Goal: Task Accomplishment & Management: Manage account settings

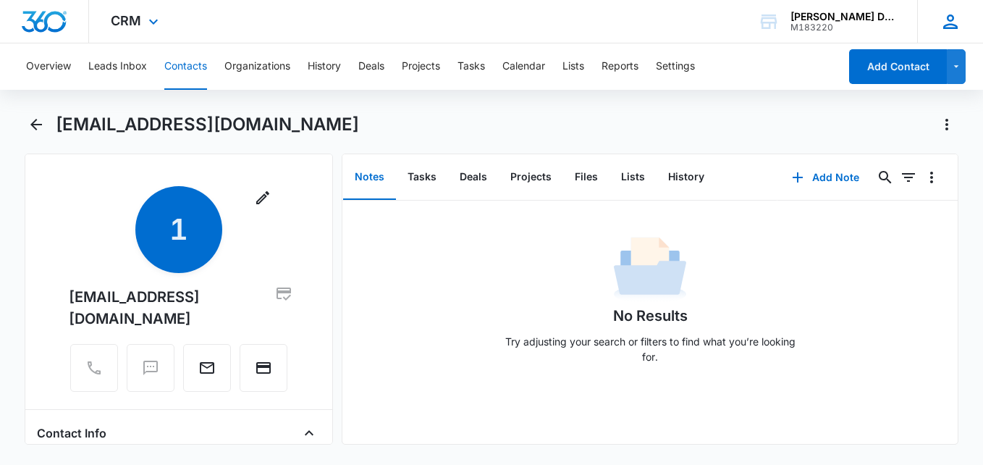
click at [956, 23] on icon at bounding box center [950, 22] width 22 height 22
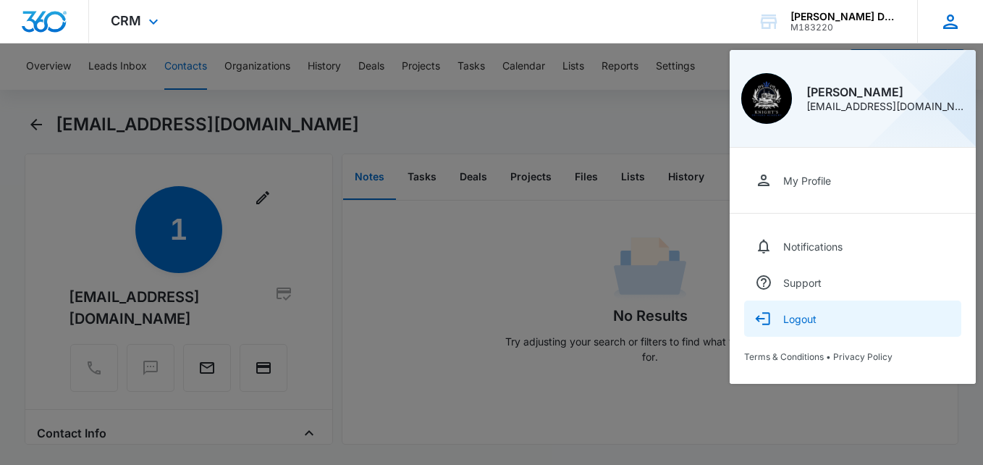
click at [814, 321] on div "Logout" at bounding box center [799, 319] width 33 height 12
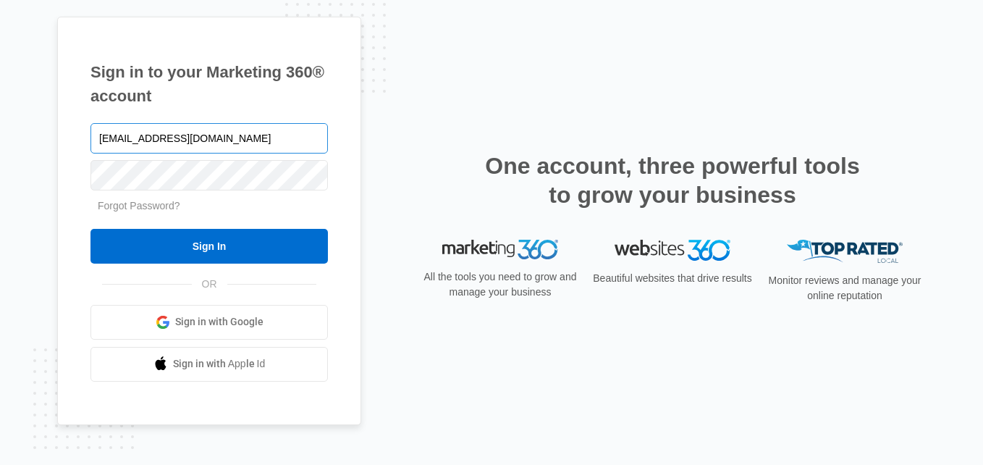
click at [206, 135] on input "Rochellebouknight@gmail.com" at bounding box center [208, 138] width 237 height 30
type input "Trustedkingtransportation@gmail.com"
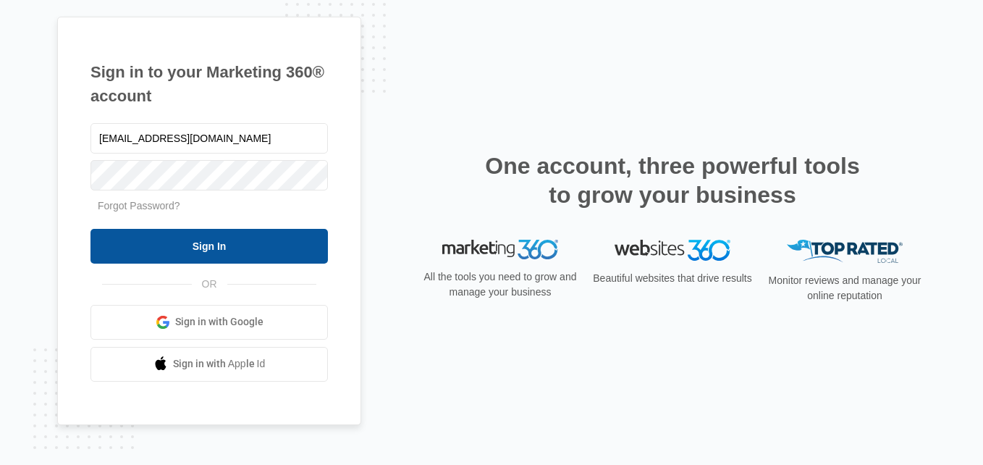
click at [202, 253] on input "Sign In" at bounding box center [208, 246] width 237 height 35
